Goal: Information Seeking & Learning: Learn about a topic

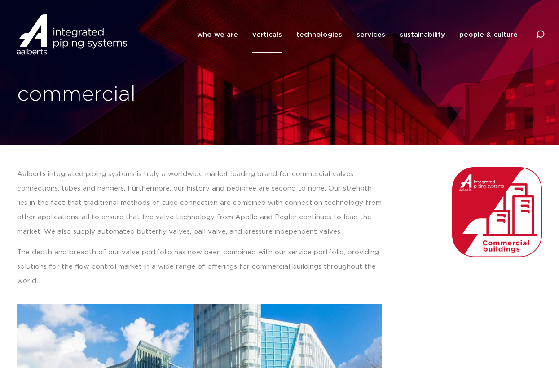
click at [272, 36] on link "verticals" at bounding box center [268, 35] width 30 height 36
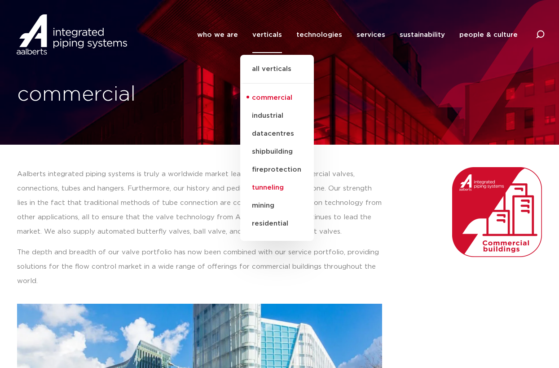
click at [268, 186] on link "tunneling" at bounding box center [277, 188] width 74 height 18
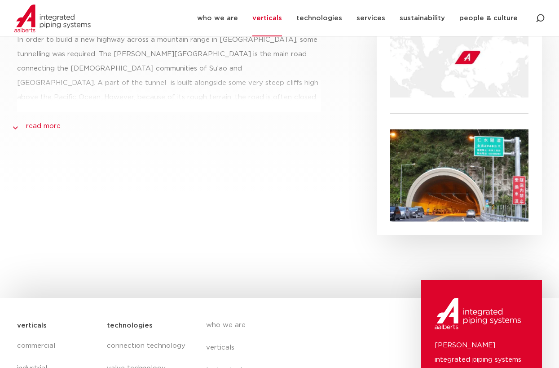
scroll to position [404, 0]
click at [61, 118] on div "reference case In order to build a new highway across a mountain range in Taiwa…" at bounding box center [170, 116] width 314 height 235
click at [56, 121] on link "read more" at bounding box center [43, 125] width 35 height 11
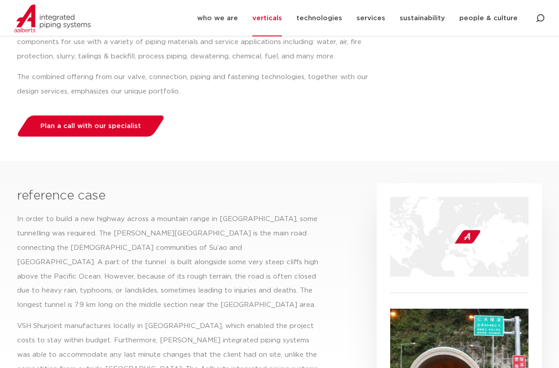
scroll to position [0, 0]
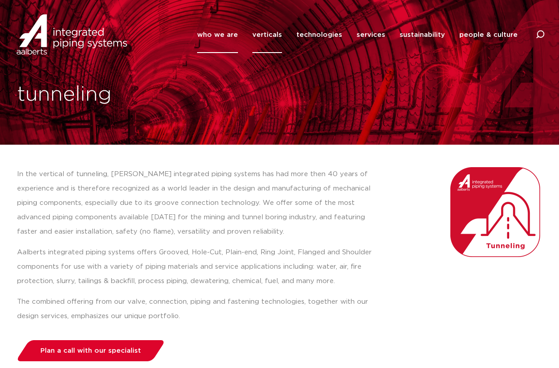
click at [226, 27] on link "who we are" at bounding box center [217, 35] width 41 height 36
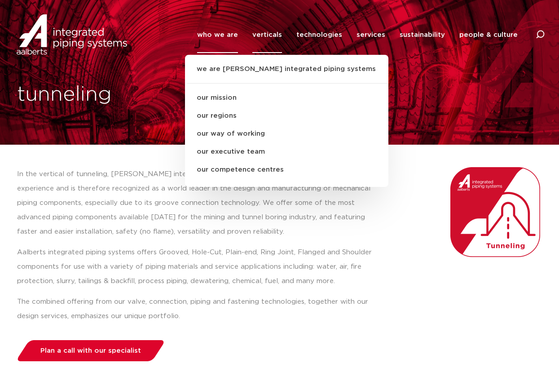
click at [228, 34] on link "who we are" at bounding box center [217, 35] width 41 height 36
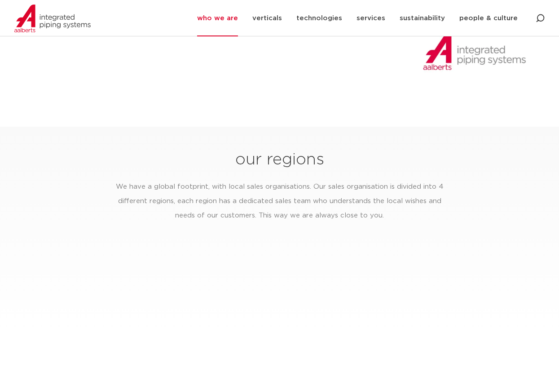
scroll to position [1528, 0]
